Goal: Task Accomplishment & Management: Complete application form

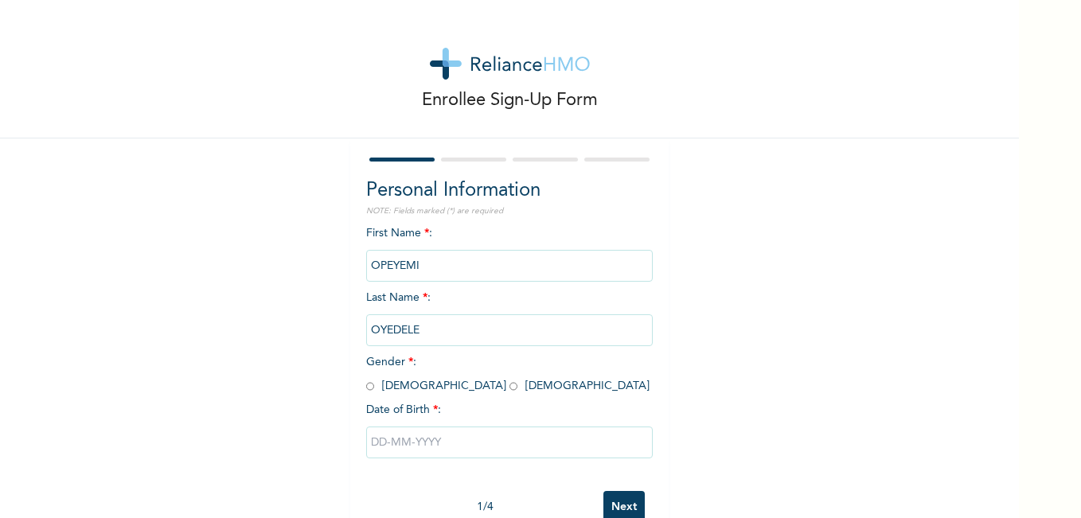
scroll to position [41, 0]
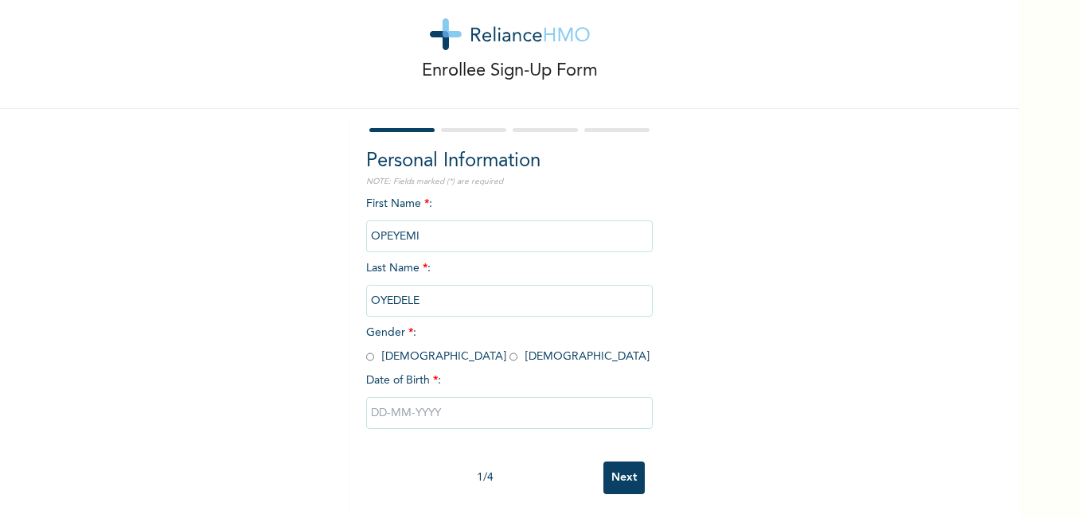
click at [366, 386] on span "Date of Birth * :" at bounding box center [509, 404] width 286 height 64
click at [366, 349] on input "radio" at bounding box center [370, 356] width 8 height 15
radio input "true"
click at [439, 405] on input "text" at bounding box center [509, 413] width 286 height 32
select select "9"
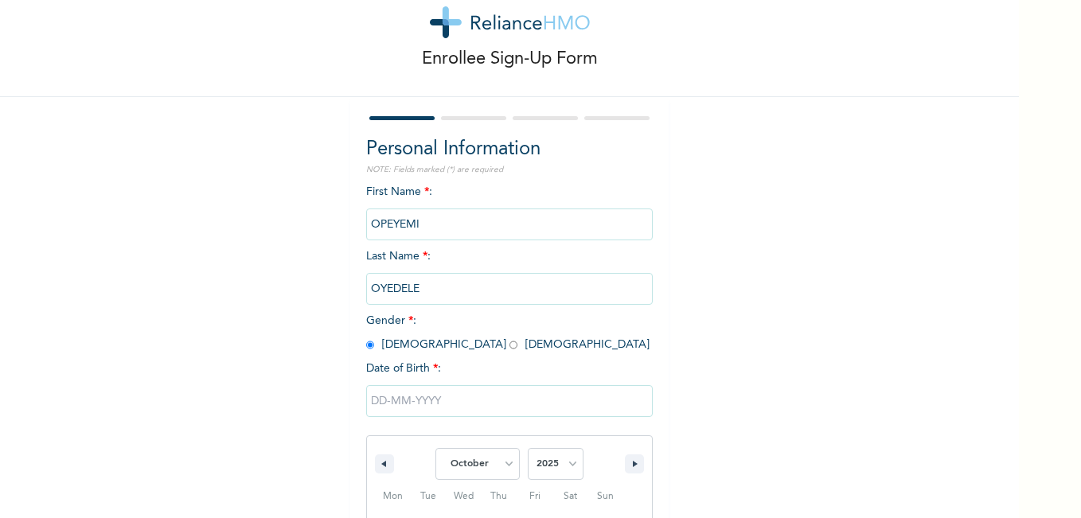
scroll to position [205, 0]
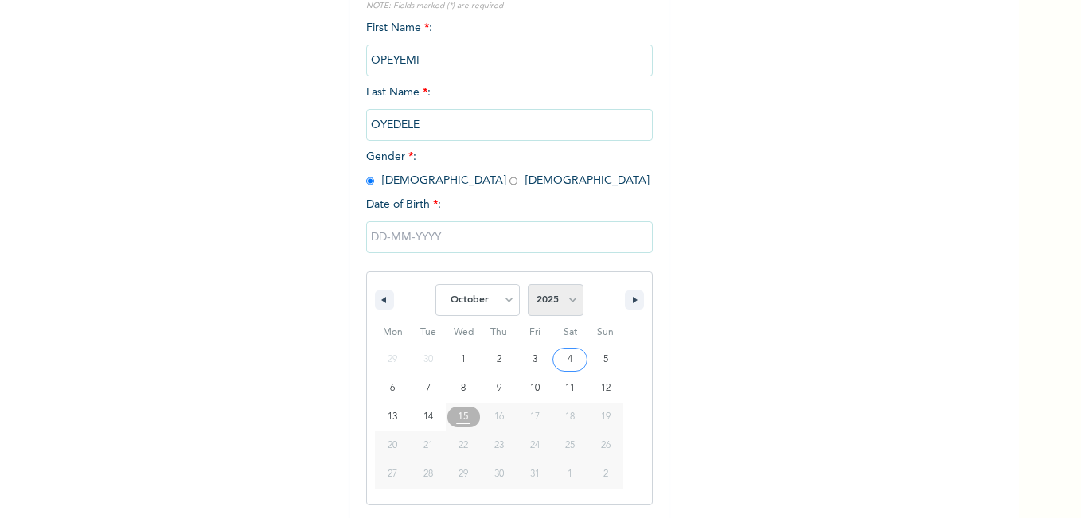
click at [567, 302] on select "2025 2024 2023 2022 2021 2020 2019 2018 2017 2016 2015 2014 2013 2012 2011 2010…" at bounding box center [556, 300] width 56 height 32
select select "1976"
click at [528, 285] on select "2025 2024 2023 2022 2021 2020 2019 2018 2017 2016 2015 2014 2013 2012 2011 2010…" at bounding box center [556, 300] width 56 height 32
click at [501, 301] on select "January February March April May June July August September October November De…" at bounding box center [477, 300] width 84 height 32
select select "4"
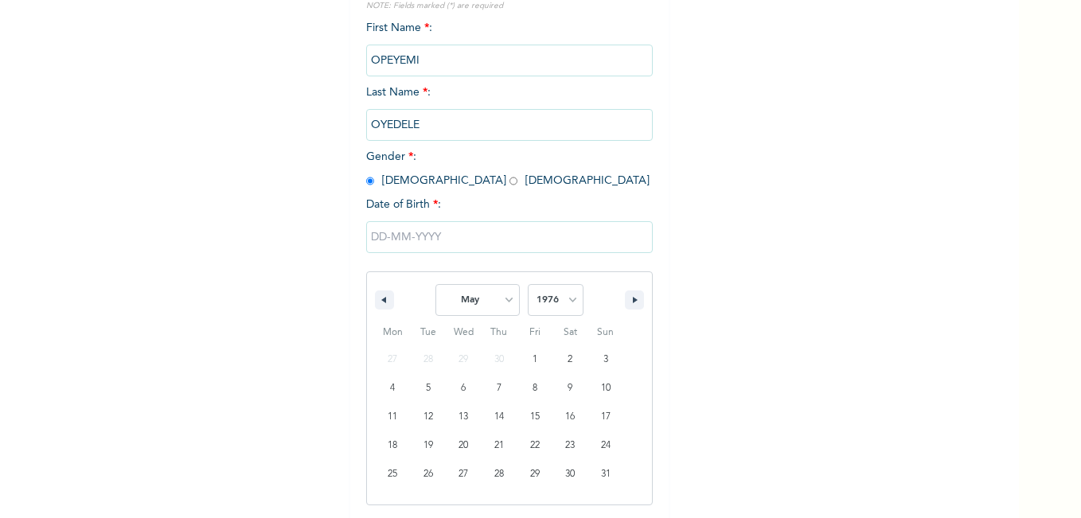
click at [435, 285] on select "January February March April May June July August September October November De…" at bounding box center [477, 300] width 84 height 32
drag, startPoint x: 491, startPoint y: 473, endPoint x: 493, endPoint y: 461, distance: 13.0
type input "[DATE]"
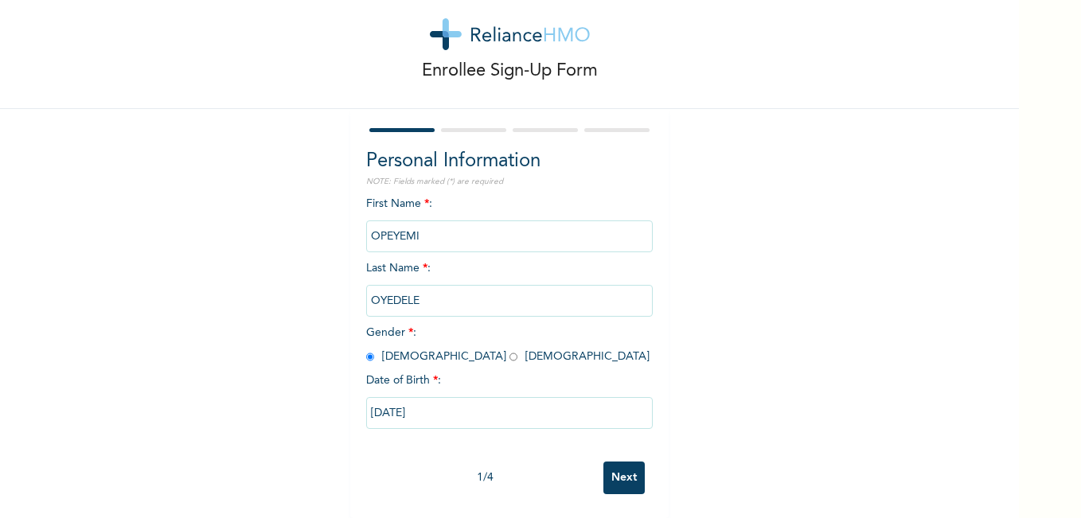
scroll to position [41, 0]
click at [616, 462] on input "Next" at bounding box center [623, 478] width 41 height 33
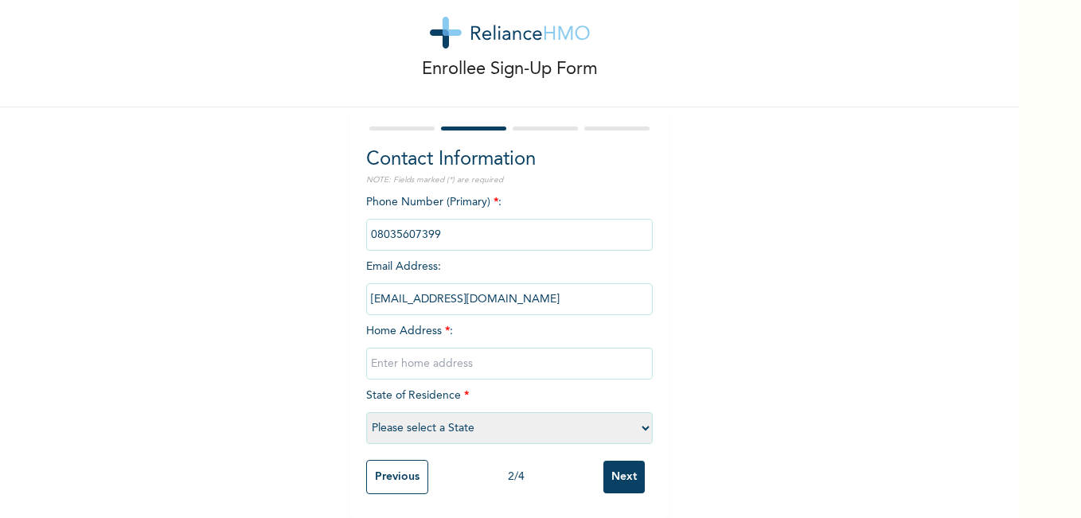
click at [402, 354] on input "text" at bounding box center [509, 364] width 286 height 32
click at [643, 419] on select "Please select a State [PERSON_NAME] (FCT) [PERSON_NAME] Ibom [GEOGRAPHIC_DATA] …" at bounding box center [509, 428] width 286 height 32
select select "25"
click at [366, 412] on select "Please select a State [PERSON_NAME] (FCT) [PERSON_NAME] Ibom [GEOGRAPHIC_DATA] …" at bounding box center [509, 428] width 286 height 32
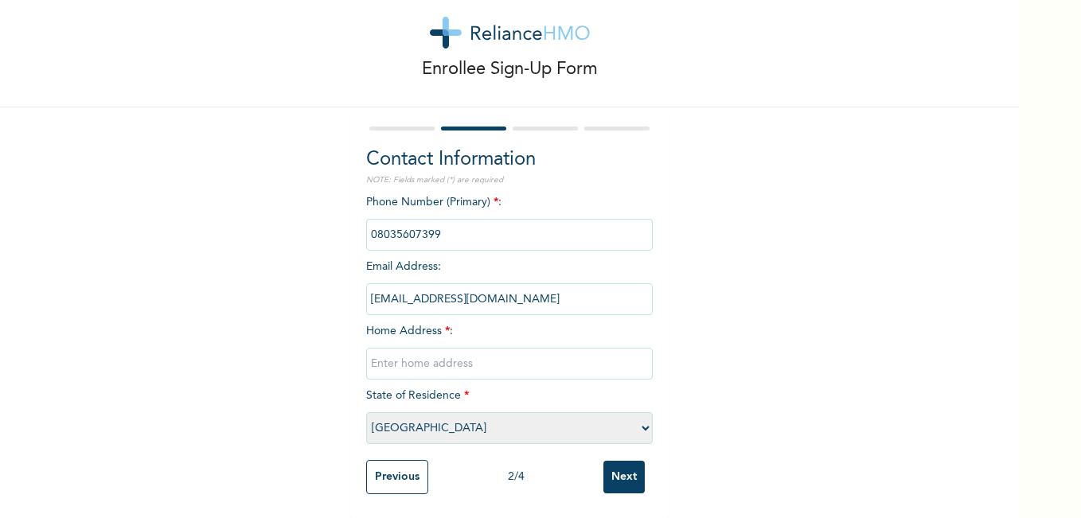
click at [407, 352] on input "text" at bounding box center [509, 364] width 286 height 32
type input "[STREET_ADDRESS][PERSON_NAME] Agege"
click at [616, 461] on input "Next" at bounding box center [623, 477] width 41 height 33
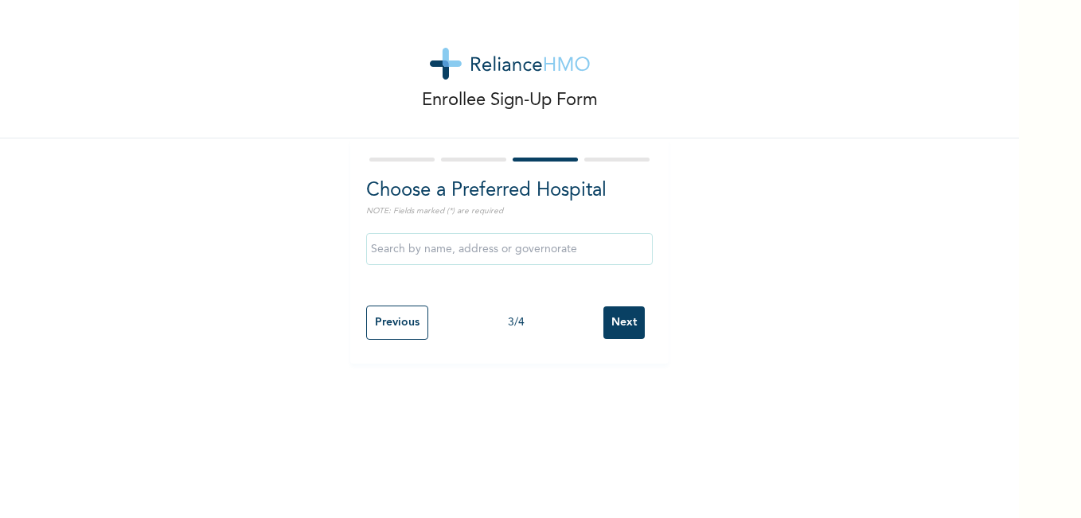
scroll to position [0, 0]
click at [577, 255] on input "text" at bounding box center [509, 249] width 286 height 32
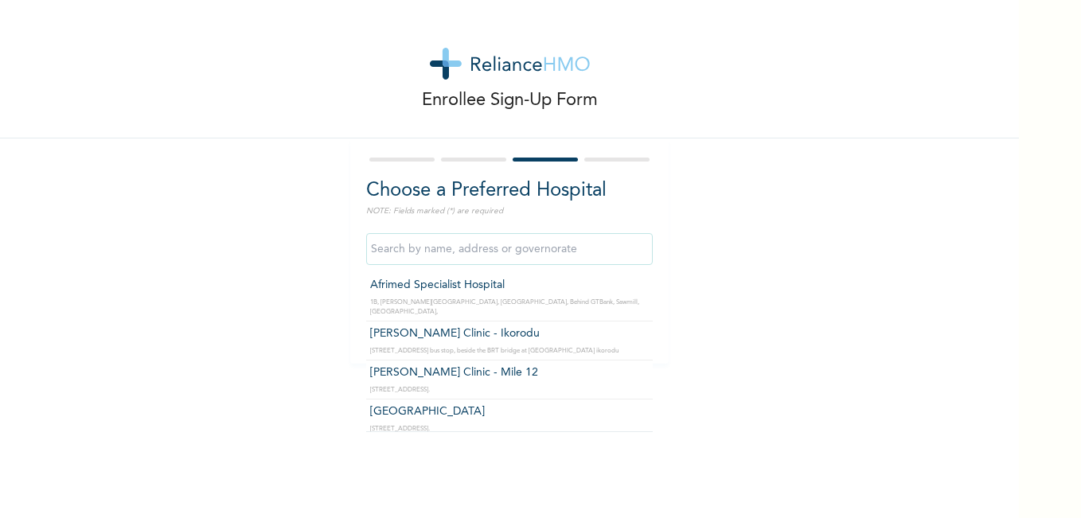
click at [470, 156] on div at bounding box center [509, 159] width 286 height 10
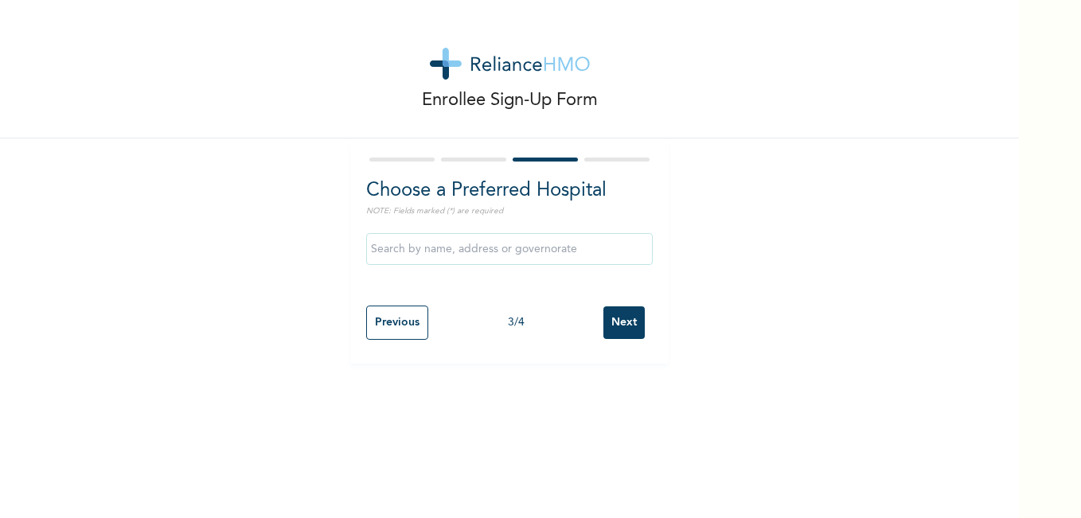
click at [465, 158] on div at bounding box center [473, 160] width 65 height 4
click at [397, 320] on input "Previous" at bounding box center [397, 323] width 62 height 34
select select "25"
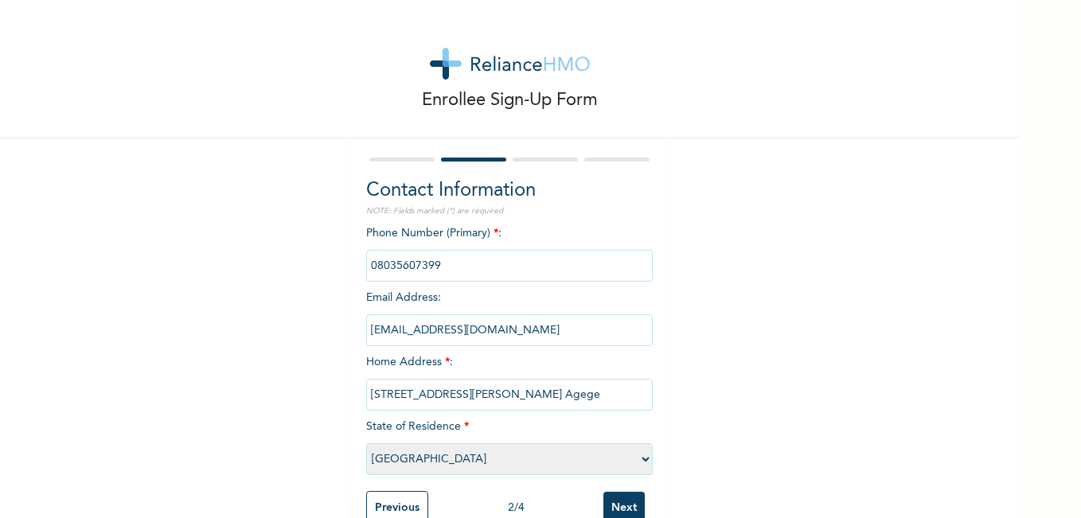
drag, startPoint x: 501, startPoint y: 396, endPoint x: 366, endPoint y: 394, distance: 135.3
click at [366, 394] on input "[STREET_ADDRESS][PERSON_NAME] Agege" at bounding box center [509, 395] width 286 height 32
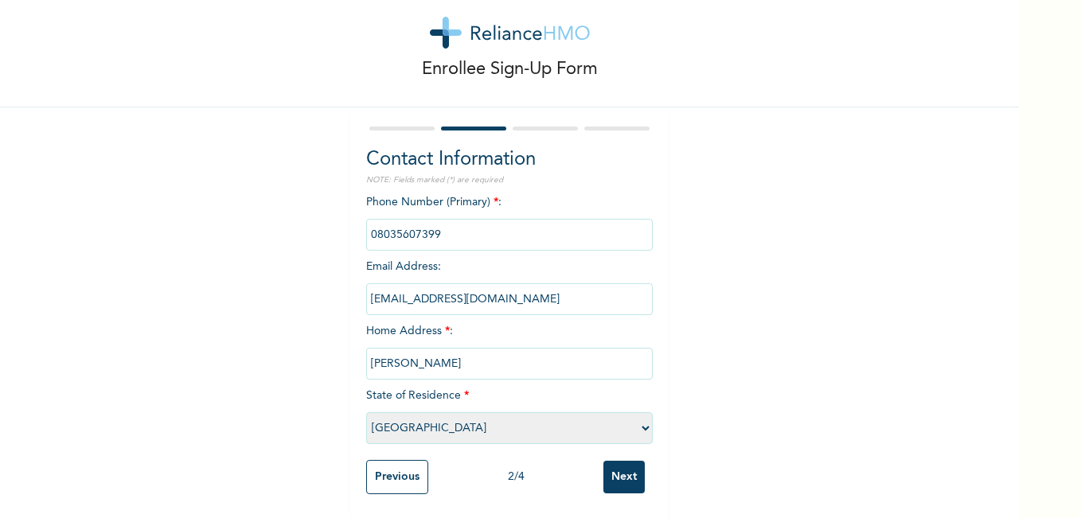
type input "[PERSON_NAME]"
click at [412, 414] on select "Please select a State [PERSON_NAME] (FCT) [PERSON_NAME] Ibom [GEOGRAPHIC_DATA] …" at bounding box center [509, 428] width 286 height 32
select select "31"
click at [366, 412] on select "Please select a State [PERSON_NAME] (FCT) [PERSON_NAME] Ibom [GEOGRAPHIC_DATA] …" at bounding box center [509, 428] width 286 height 32
click at [611, 464] on input "Next" at bounding box center [623, 477] width 41 height 33
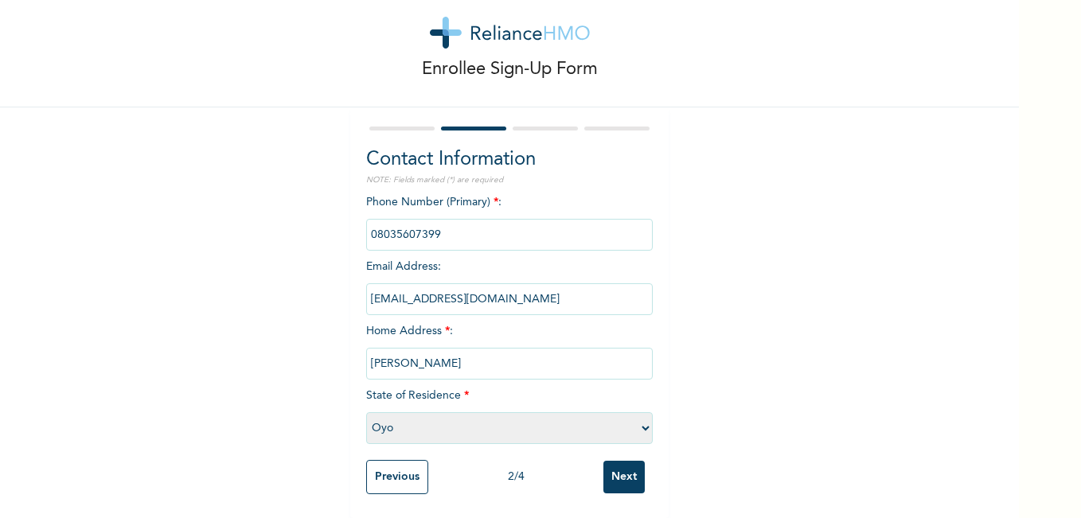
scroll to position [0, 0]
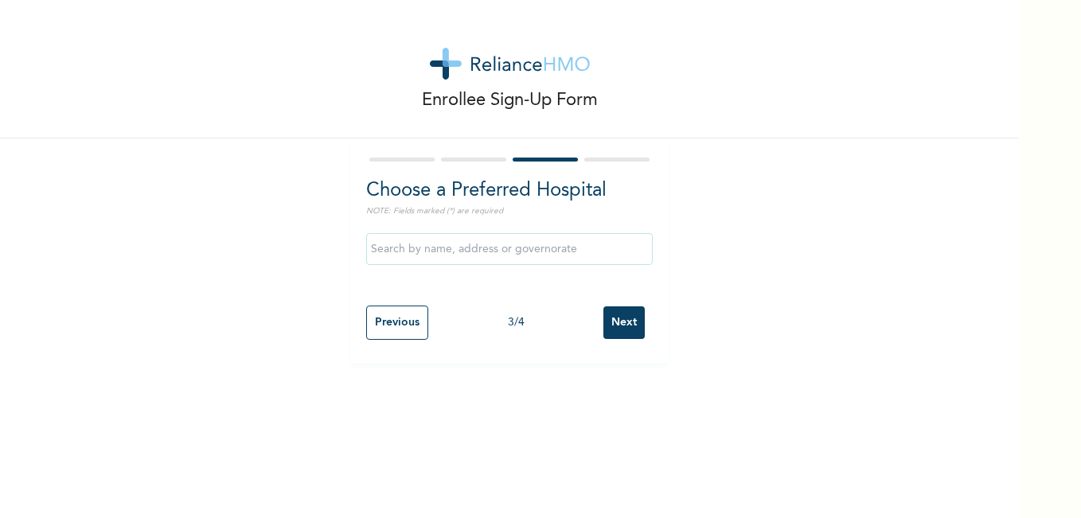
click at [501, 255] on input "text" at bounding box center [509, 249] width 286 height 32
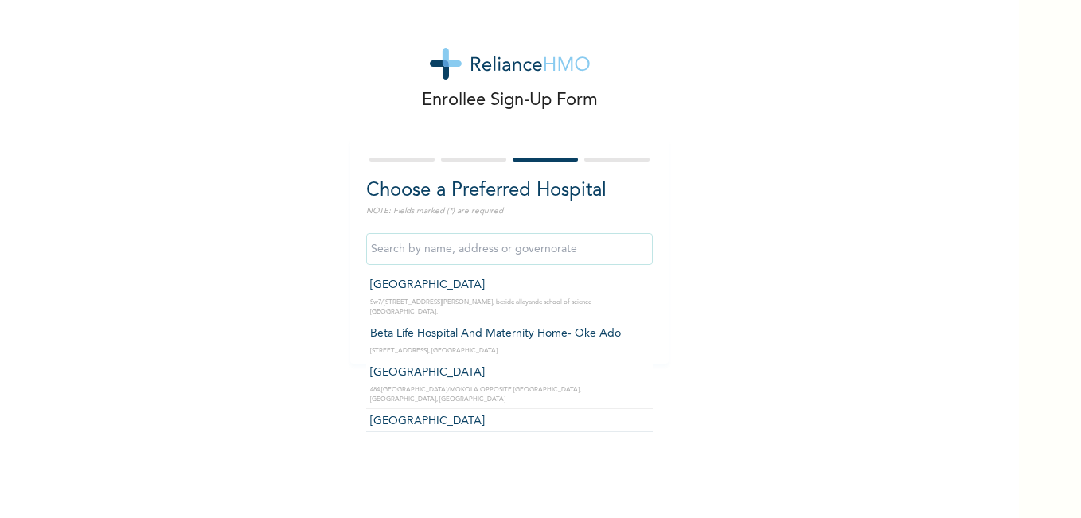
click at [457, 160] on div at bounding box center [473, 160] width 65 height 4
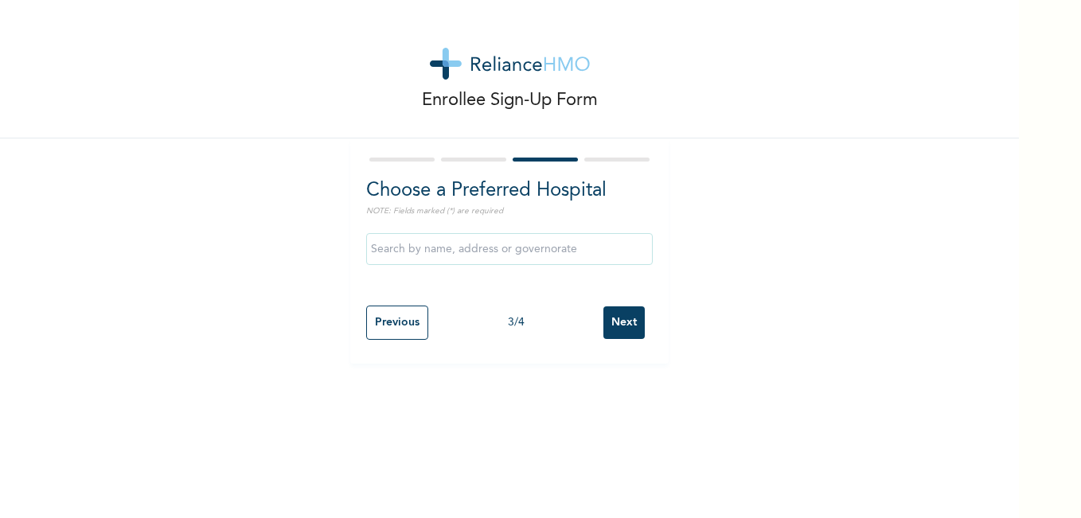
click at [398, 321] on input "Previous" at bounding box center [397, 323] width 62 height 34
select select "31"
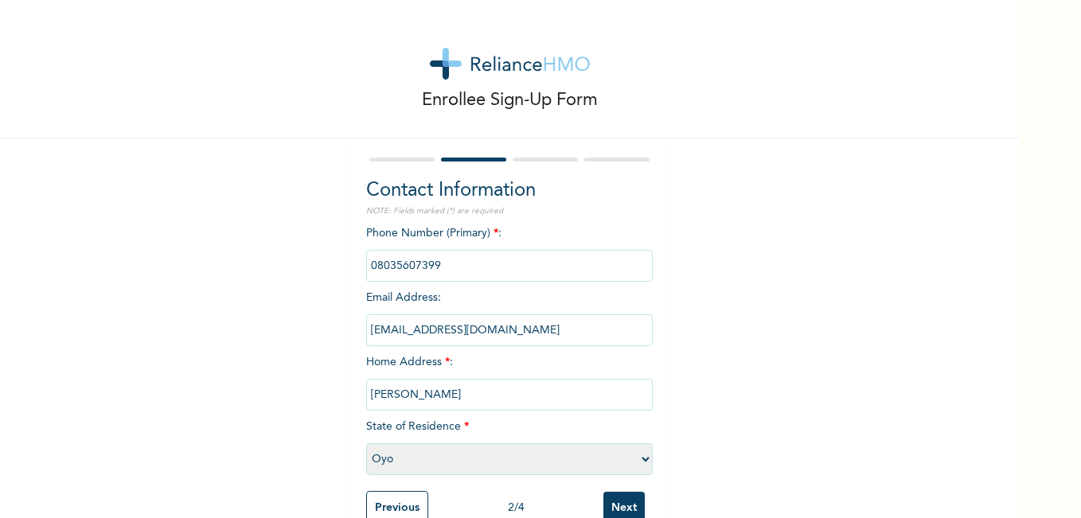
scroll to position [43, 0]
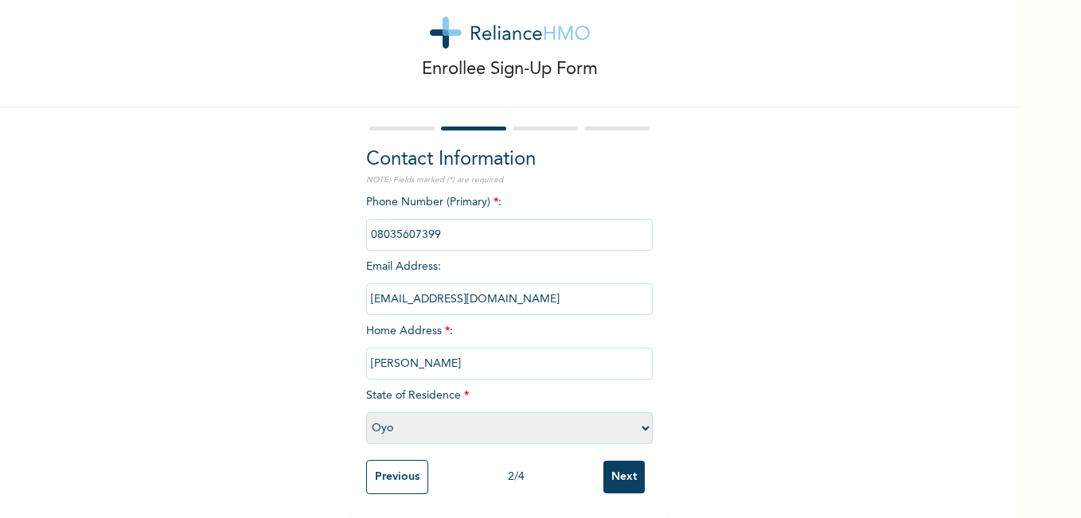
drag, startPoint x: 381, startPoint y: 469, endPoint x: 380, endPoint y: 461, distance: 8.0
click at [382, 463] on input "Previous" at bounding box center [397, 477] width 62 height 34
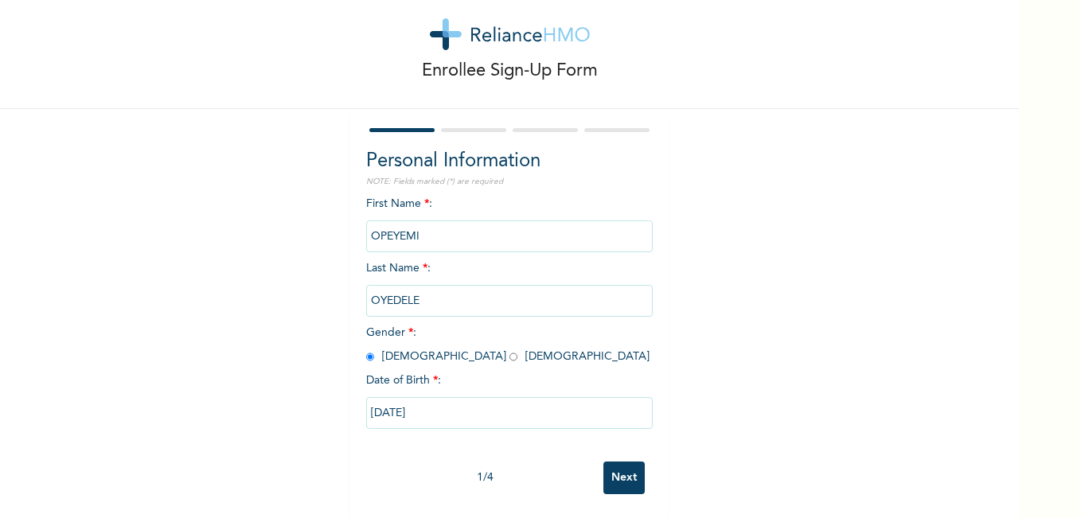
scroll to position [41, 0]
